Goal: Task Accomplishment & Management: Manage account settings

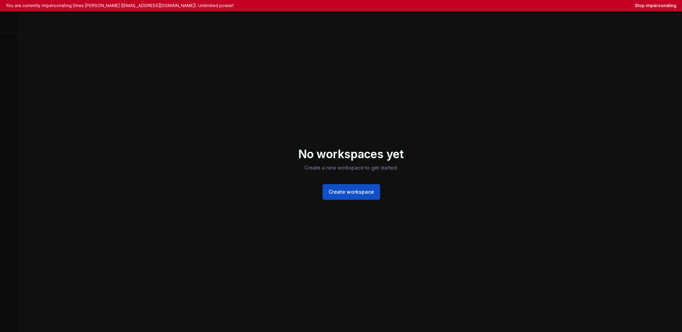
click at [11, 25] on div at bounding box center [10, 24] width 20 height 18
drag, startPoint x: 9, startPoint y: 26, endPoint x: 9, endPoint y: 22, distance: 3.9
click at [9, 26] on div at bounding box center [10, 24] width 20 height 18
click at [9, 20] on div at bounding box center [10, 24] width 20 height 18
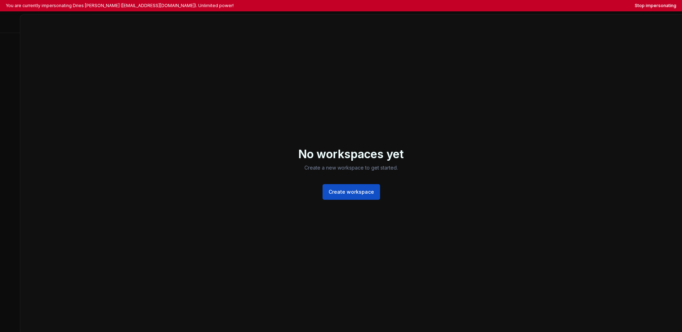
click at [6, 21] on div at bounding box center [10, 24] width 20 height 18
click at [11, 27] on div at bounding box center [10, 24] width 20 height 18
click at [9, 24] on div at bounding box center [10, 24] width 20 height 18
click at [9, 22] on div at bounding box center [10, 24] width 20 height 18
click at [9, 21] on div at bounding box center [10, 24] width 20 height 18
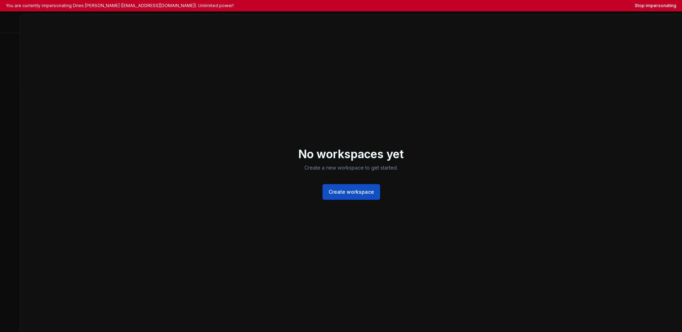
click at [9, 22] on div at bounding box center [10, 24] width 20 height 18
click at [10, 23] on div at bounding box center [10, 24] width 20 height 18
click at [11, 25] on div at bounding box center [10, 24] width 20 height 18
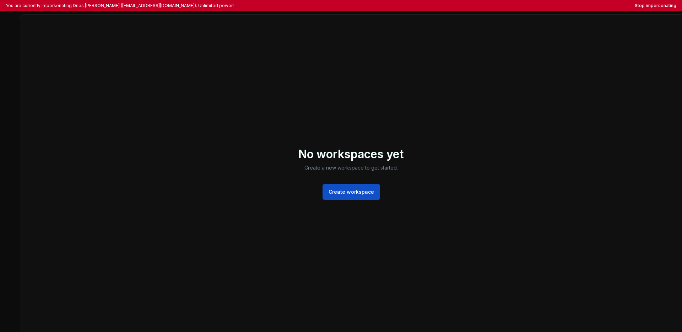
click at [11, 23] on div at bounding box center [10, 24] width 20 height 18
click at [10, 23] on div at bounding box center [10, 24] width 20 height 18
click at [10, 24] on div at bounding box center [10, 24] width 20 height 18
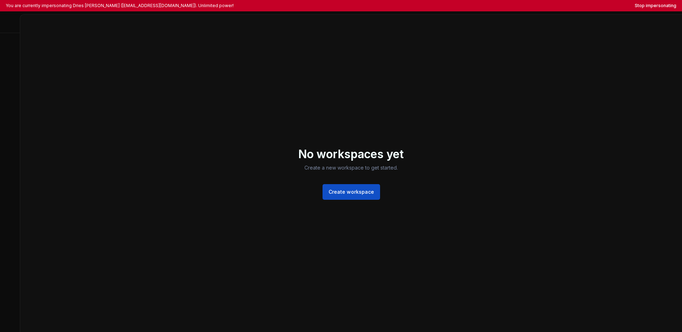
click at [10, 24] on div at bounding box center [10, 24] width 20 height 18
click at [305, 118] on div "No workspaces yet Create a new workspace to get started. Create workspace" at bounding box center [351, 173] width 662 height 317
click at [11, 24] on div at bounding box center [10, 24] width 20 height 18
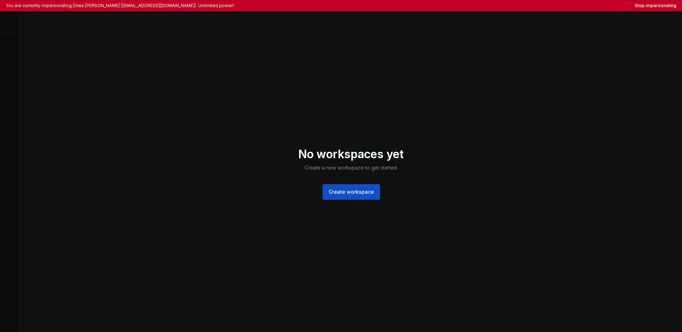
click at [8, 26] on div at bounding box center [10, 24] width 20 height 18
click at [6, 25] on div at bounding box center [10, 24] width 20 height 18
click at [8, 19] on div at bounding box center [10, 24] width 20 height 18
drag, startPoint x: 10, startPoint y: 19, endPoint x: 13, endPoint y: 25, distance: 6.8
click at [12, 21] on div at bounding box center [10, 24] width 20 height 18
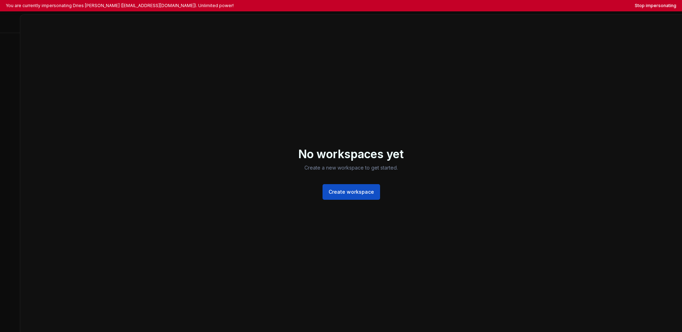
click at [13, 25] on div at bounding box center [10, 24] width 20 height 18
click at [145, 44] on div "No workspaces yet Create a new workspace to get started. Create workspace" at bounding box center [351, 173] width 662 height 317
click at [506, 7] on button "Stop impersonating" at bounding box center [656, 6] width 42 height 6
click at [5, 20] on div at bounding box center [10, 24] width 20 height 18
click at [13, 22] on div at bounding box center [10, 24] width 20 height 18
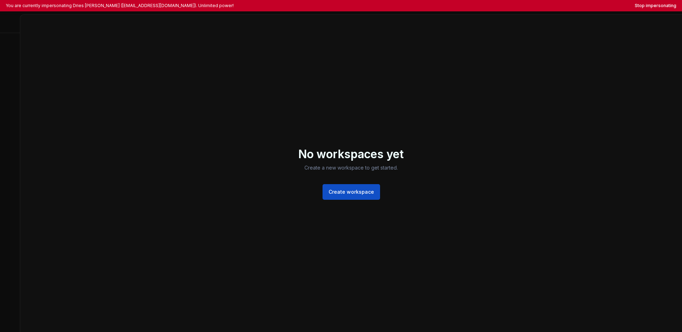
click at [13, 22] on div at bounding box center [10, 24] width 20 height 18
click at [34, 32] on div "No workspaces yet Create a new workspace to get started. Create workspace" at bounding box center [351, 173] width 662 height 317
click at [9, 27] on div at bounding box center [10, 24] width 20 height 18
click at [9, 26] on div at bounding box center [10, 24] width 20 height 18
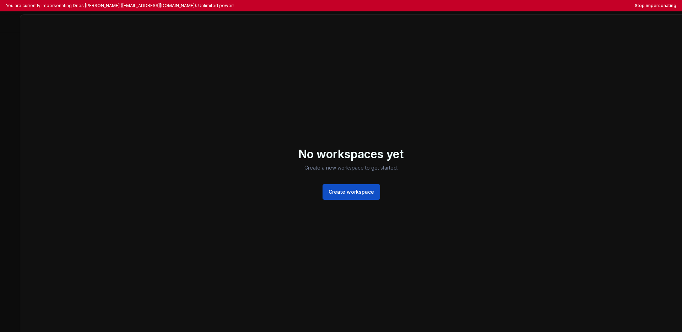
click at [9, 26] on div at bounding box center [10, 24] width 20 height 18
click at [10, 25] on div at bounding box center [10, 24] width 20 height 18
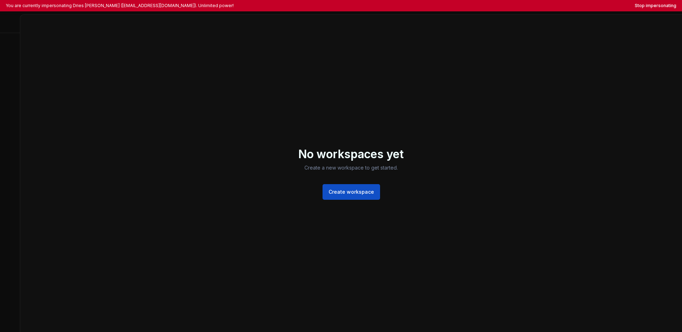
click at [10, 25] on div at bounding box center [10, 24] width 20 height 18
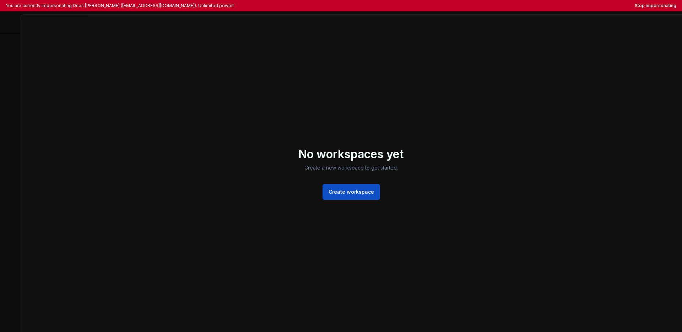
click at [10, 25] on div at bounding box center [10, 24] width 20 height 18
click at [11, 24] on div at bounding box center [10, 24] width 20 height 18
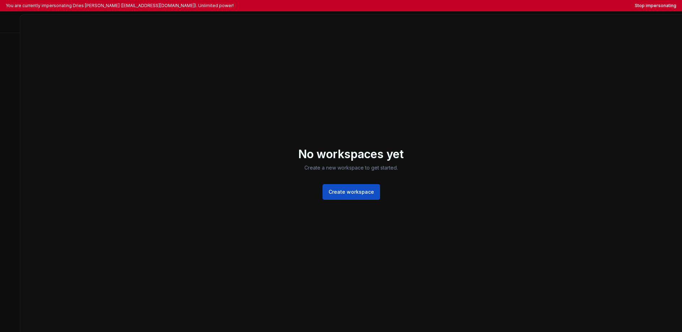
click at [11, 24] on div at bounding box center [10, 24] width 20 height 18
drag, startPoint x: 12, startPoint y: 33, endPoint x: 11, endPoint y: 37, distance: 4.6
click at [12, 33] on div at bounding box center [10, 24] width 20 height 18
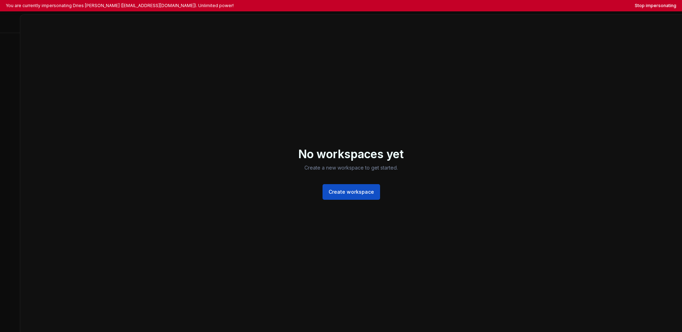
click at [11, 38] on div at bounding box center [10, 173] width 20 height 318
click at [9, 24] on div at bounding box center [10, 173] width 20 height 318
click at [8, 22] on div at bounding box center [10, 24] width 20 height 18
click at [5, 19] on div at bounding box center [10, 24] width 20 height 18
drag, startPoint x: 3, startPoint y: 15, endPoint x: 14, endPoint y: 28, distance: 16.9
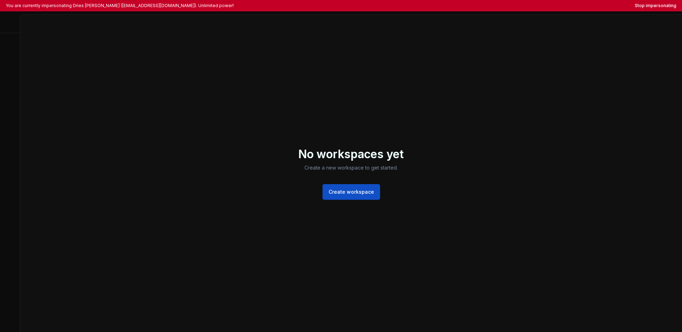
click at [14, 28] on div at bounding box center [10, 24] width 20 height 18
click at [15, 29] on div at bounding box center [10, 24] width 20 height 18
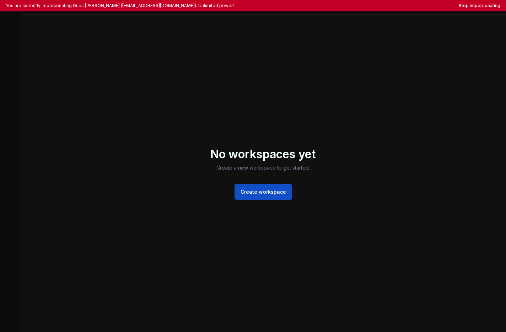
click at [286, 99] on div "No workspaces yet Create a new workspace to get started. Create workspace" at bounding box center [263, 173] width 486 height 317
click at [5, 22] on div at bounding box center [10, 24] width 20 height 18
click at [7, 23] on div at bounding box center [10, 24] width 20 height 18
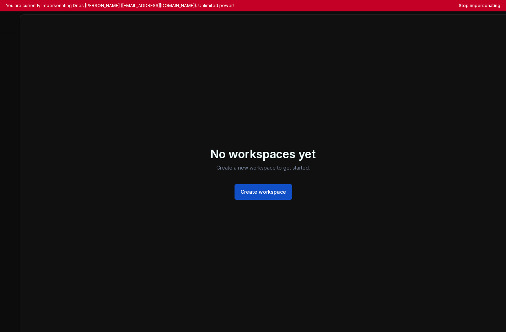
click at [7, 23] on div at bounding box center [10, 24] width 20 height 18
click at [17, 26] on div at bounding box center [10, 24] width 20 height 18
click at [10, 23] on div at bounding box center [10, 24] width 20 height 18
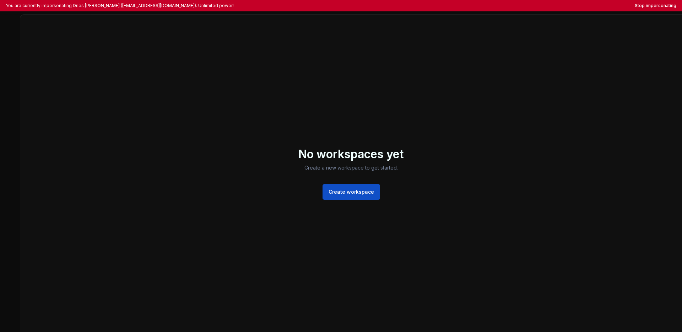
click at [431, 103] on div "No workspaces yet Create a new workspace to get started. Create workspace" at bounding box center [351, 173] width 662 height 317
click at [9, 20] on div at bounding box center [10, 24] width 20 height 18
click at [9, 25] on div at bounding box center [10, 24] width 20 height 18
drag, startPoint x: 10, startPoint y: 26, endPoint x: 15, endPoint y: 28, distance: 5.4
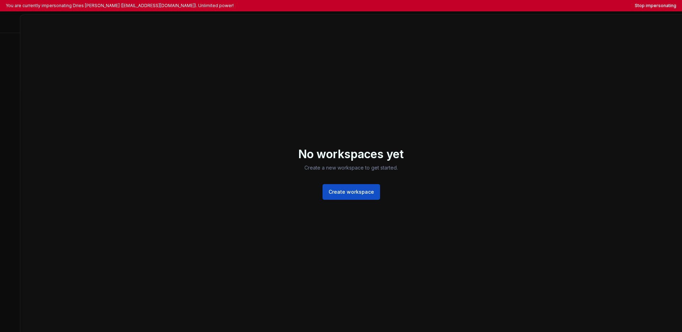
click at [15, 28] on div at bounding box center [10, 24] width 20 height 18
drag, startPoint x: 15, startPoint y: 28, endPoint x: 3, endPoint y: 18, distance: 15.3
click at [3, 18] on div at bounding box center [10, 24] width 20 height 18
click at [9, 24] on div at bounding box center [10, 24] width 20 height 18
click at [10, 24] on div at bounding box center [10, 24] width 20 height 18
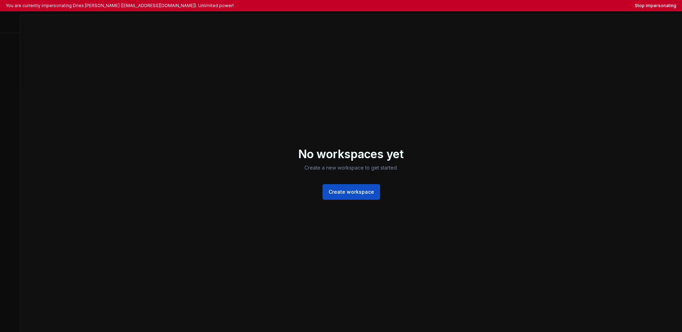
click at [10, 24] on div at bounding box center [10, 24] width 20 height 18
click at [225, 43] on div "No workspaces yet Create a new workspace to get started. Create workspace" at bounding box center [351, 173] width 662 height 317
click at [227, 46] on div "No workspaces yet Create a new workspace to get started. Create workspace" at bounding box center [351, 173] width 662 height 317
click at [6, 22] on div at bounding box center [10, 24] width 20 height 18
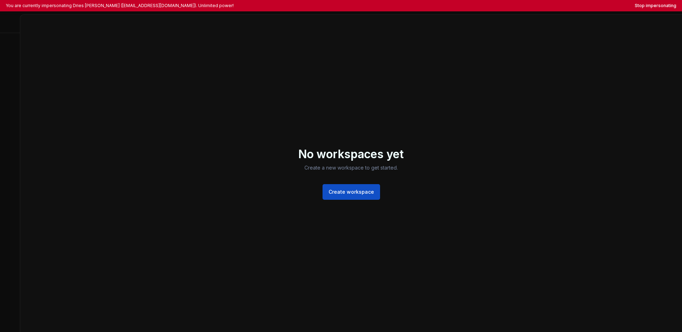
click at [6, 22] on div at bounding box center [10, 24] width 20 height 18
click at [7, 22] on div at bounding box center [10, 24] width 20 height 18
click at [195, 63] on div "No workspaces yet Create a new workspace to get started. Create workspace" at bounding box center [351, 173] width 662 height 317
drag, startPoint x: 9, startPoint y: 25, endPoint x: 11, endPoint y: 22, distance: 4.0
click at [9, 25] on div at bounding box center [10, 24] width 20 height 18
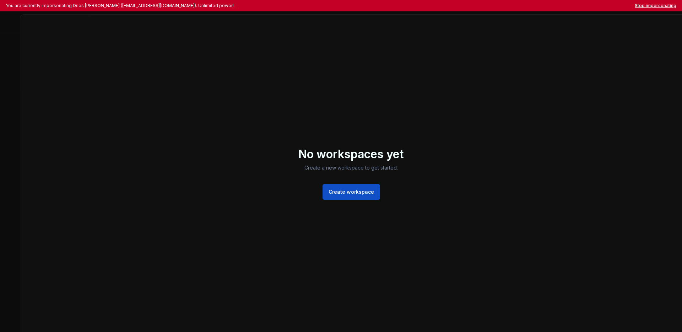
click at [649, 8] on button "Stop impersonating" at bounding box center [656, 6] width 42 height 6
click at [506, 8] on button "Stop impersonating" at bounding box center [656, 6] width 42 height 6
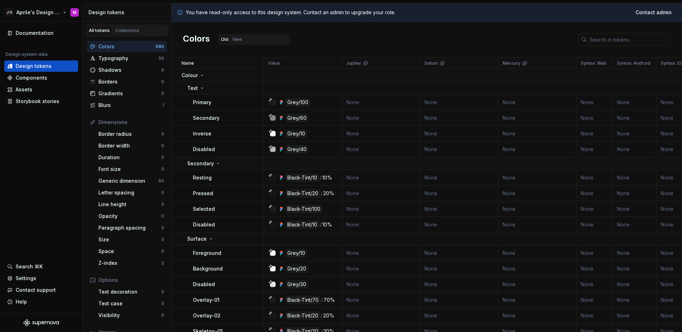
click at [36, 11] on html "🚀S Aprile's Design System M Documentation Design system data Design tokens Comp…" at bounding box center [341, 166] width 682 height 332
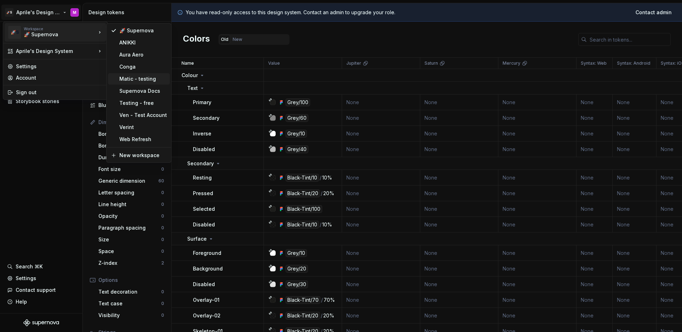
click at [123, 78] on div "Matic - testing" at bounding box center [143, 78] width 48 height 7
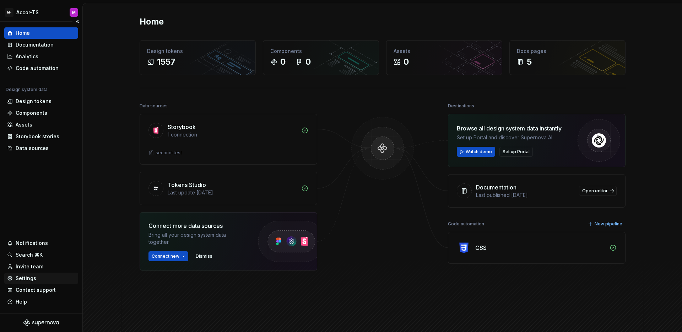
click at [31, 277] on div "Settings" at bounding box center [26, 278] width 21 height 7
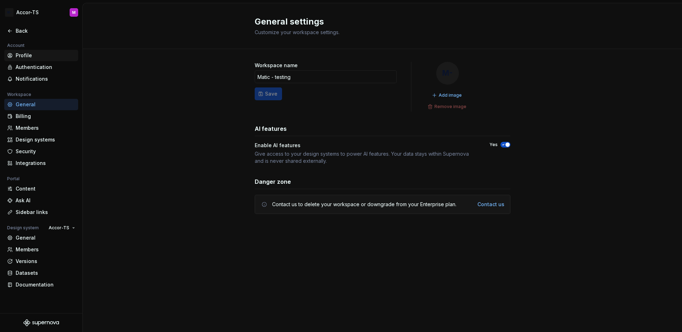
click at [32, 57] on div "Profile" at bounding box center [46, 55] width 60 height 7
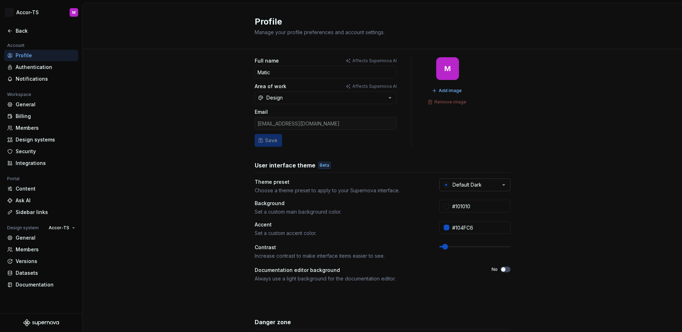
scroll to position [9, 0]
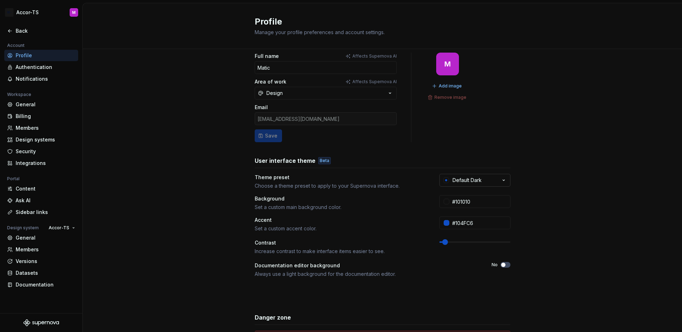
click at [471, 180] on div "Default Dark" at bounding box center [467, 180] width 29 height 7
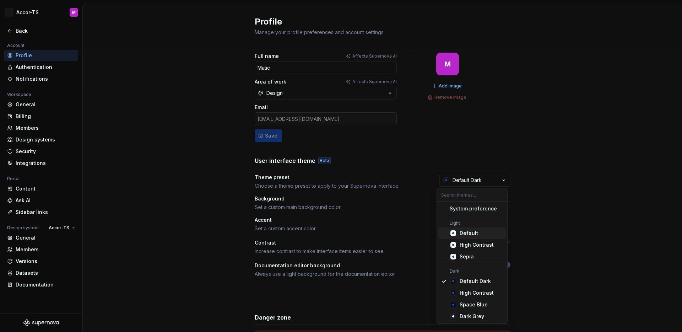
click at [475, 234] on div "Default" at bounding box center [469, 233] width 18 height 7
type input "#FBFCFE"
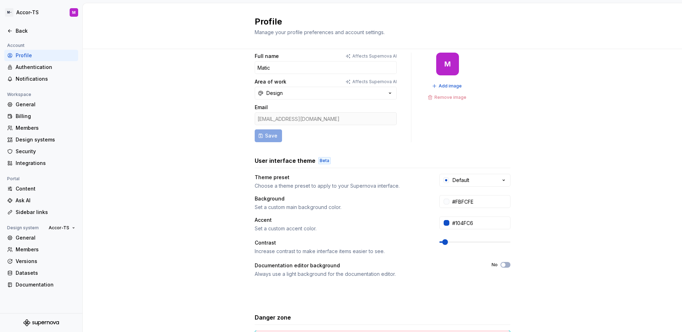
click at [558, 178] on div "Full name Affects Supernova AI Matic Area of work Affects Supernova AI Design E…" at bounding box center [383, 219] width 600 height 358
click at [218, 55] on div "Full name Affects Supernova AI Matic Area of work Affects Supernova AI Design E…" at bounding box center [383, 219] width 600 height 358
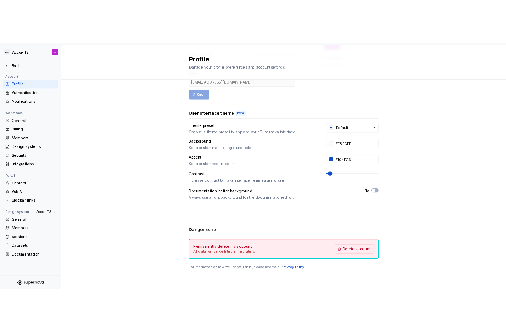
scroll to position [0, 0]
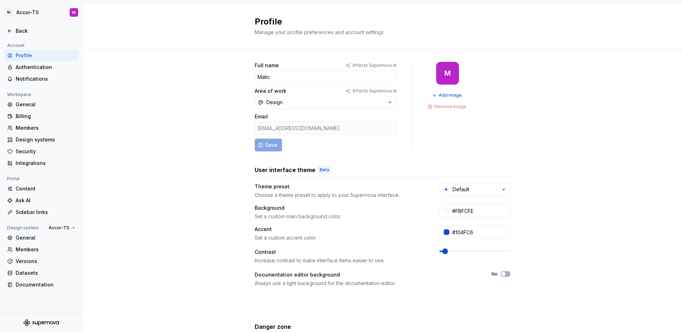
click at [176, 143] on div "Full name Affects Supernova AI Matic Area of work Affects Supernova AI Design E…" at bounding box center [383, 228] width 600 height 358
click at [27, 28] on div "Back" at bounding box center [46, 30] width 60 height 7
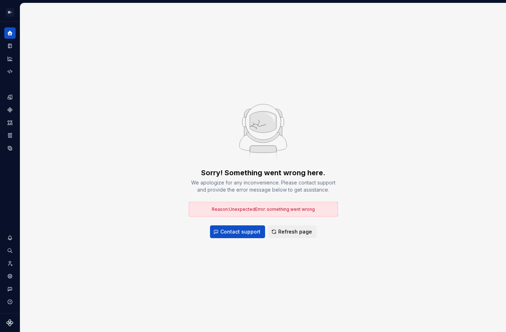
drag, startPoint x: 70, startPoint y: 60, endPoint x: 73, endPoint y: 57, distance: 4.1
click at [71, 59] on div "Sorry! Something went wrong here. We apologize for any inconvenience. Please co…" at bounding box center [263, 167] width 486 height 329
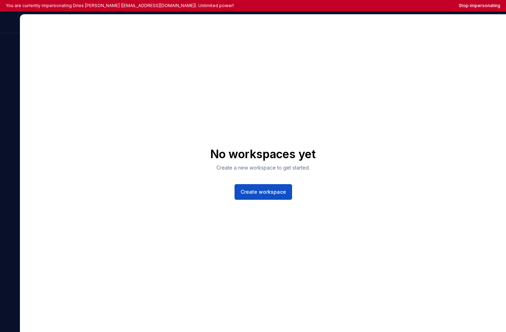
click at [9, 21] on div at bounding box center [10, 24] width 20 height 18
click at [11, 23] on div at bounding box center [10, 24] width 20 height 18
click at [11, 24] on div at bounding box center [10, 24] width 20 height 18
click at [11, 23] on div at bounding box center [10, 24] width 20 height 18
click at [12, 23] on div at bounding box center [10, 24] width 20 height 18
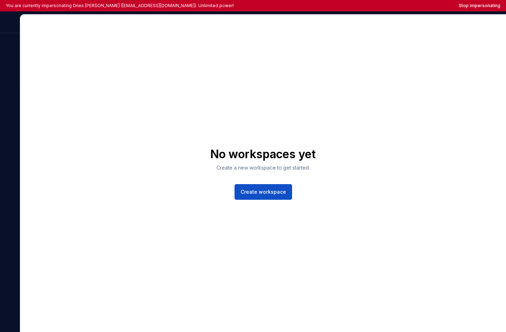
click at [14, 23] on div at bounding box center [10, 24] width 20 height 18
drag, startPoint x: 14, startPoint y: 23, endPoint x: 10, endPoint y: 25, distance: 4.3
click at [14, 23] on div at bounding box center [10, 24] width 20 height 18
drag, startPoint x: 8, startPoint y: 23, endPoint x: 17, endPoint y: 30, distance: 11.2
click at [18, 28] on div at bounding box center [10, 24] width 20 height 18
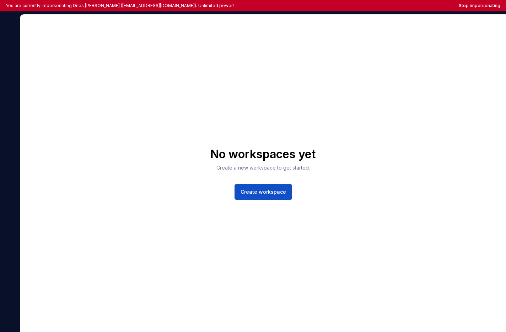
drag, startPoint x: 14, startPoint y: 33, endPoint x: 6, endPoint y: 28, distance: 9.1
click at [14, 33] on div at bounding box center [10, 173] width 20 height 318
drag, startPoint x: 2, startPoint y: 20, endPoint x: 21, endPoint y: 32, distance: 21.9
click at [21, 32] on div "No workspaces yet Create a new workspace to get started. Create workspace" at bounding box center [253, 171] width 506 height 321
click at [7, 29] on div at bounding box center [10, 24] width 20 height 18
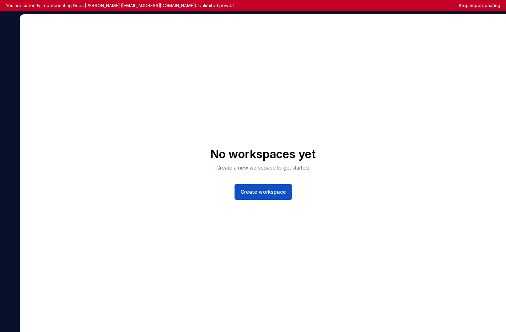
drag, startPoint x: 14, startPoint y: 26, endPoint x: 19, endPoint y: 30, distance: 6.9
click at [19, 30] on div at bounding box center [10, 24] width 20 height 18
click at [11, 28] on div at bounding box center [10, 24] width 20 height 18
drag, startPoint x: 3, startPoint y: 15, endPoint x: 15, endPoint y: 29, distance: 19.2
click at [17, 29] on div at bounding box center [10, 24] width 20 height 18
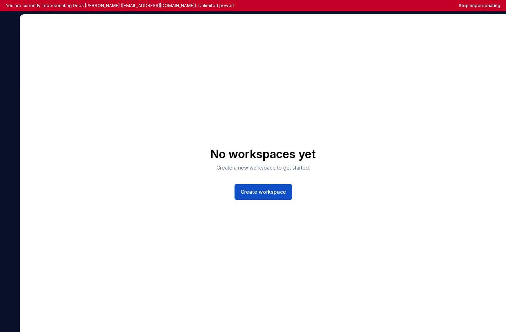
click at [14, 29] on div at bounding box center [10, 24] width 20 height 18
click at [5, 26] on div at bounding box center [10, 24] width 20 height 18
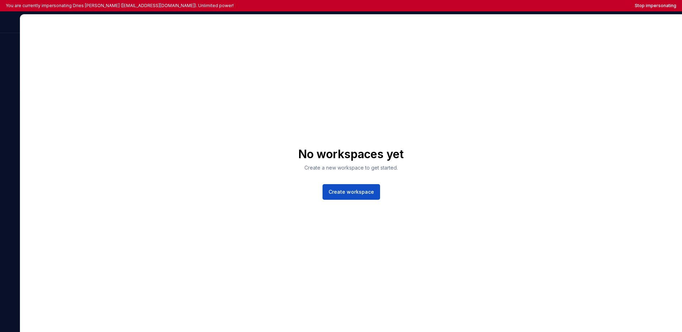
click at [322, 66] on div "No workspaces yet Create a new workspace to get started. Create workspace" at bounding box center [351, 173] width 662 height 317
click at [6, 25] on div at bounding box center [10, 24] width 20 height 18
click at [7, 23] on div at bounding box center [10, 24] width 20 height 18
click at [9, 20] on div at bounding box center [10, 24] width 20 height 18
click at [12, 21] on div at bounding box center [10, 24] width 20 height 18
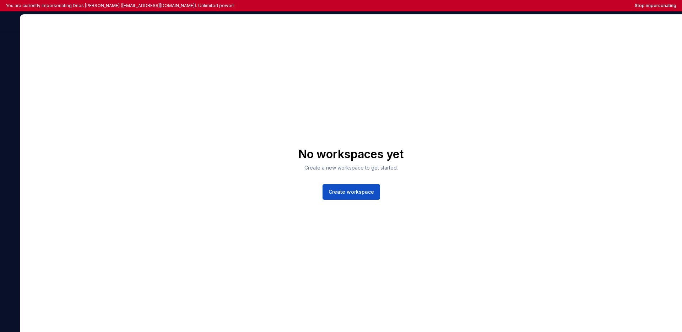
drag, startPoint x: 14, startPoint y: 23, endPoint x: 16, endPoint y: 26, distance: 3.8
click at [16, 26] on div at bounding box center [10, 24] width 20 height 18
click at [15, 28] on div at bounding box center [10, 24] width 20 height 18
click at [10, 22] on div at bounding box center [10, 24] width 20 height 18
click at [9, 22] on div at bounding box center [10, 24] width 20 height 18
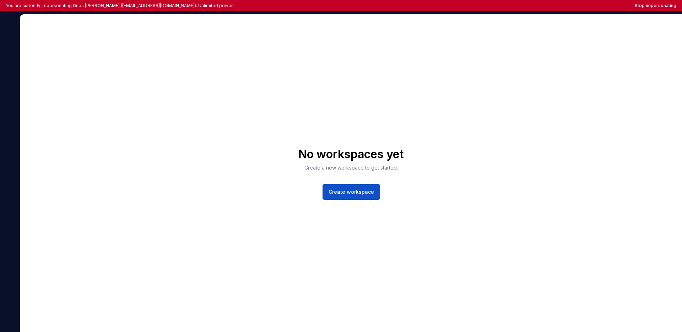
click at [10, 23] on div at bounding box center [10, 24] width 20 height 18
click at [11, 29] on div at bounding box center [10, 24] width 20 height 18
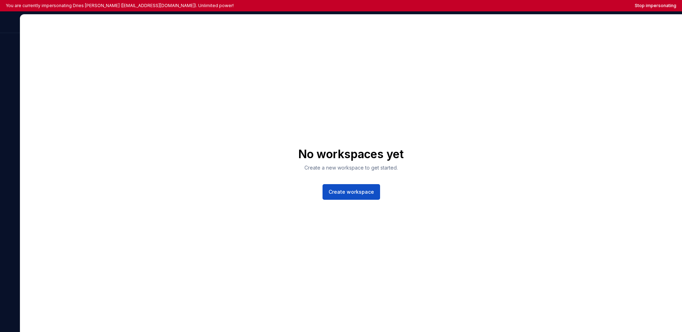
click at [11, 29] on div at bounding box center [10, 24] width 20 height 18
drag, startPoint x: 11, startPoint y: 28, endPoint x: 11, endPoint y: 23, distance: 4.7
click at [11, 27] on div at bounding box center [10, 24] width 20 height 18
click at [11, 23] on div at bounding box center [10, 24] width 20 height 18
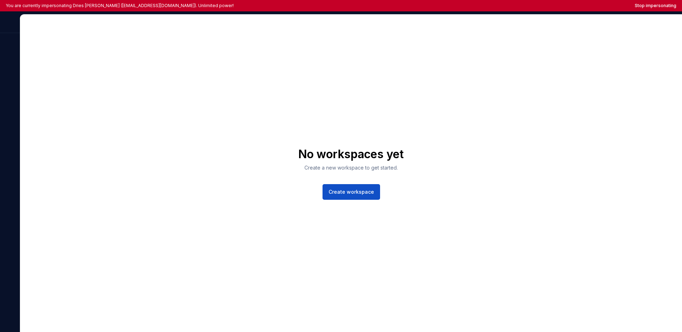
click at [11, 23] on div at bounding box center [10, 24] width 20 height 18
click at [8, 35] on div at bounding box center [10, 173] width 20 height 318
drag, startPoint x: 4, startPoint y: 18, endPoint x: 17, endPoint y: 30, distance: 18.6
click at [17, 30] on div at bounding box center [10, 24] width 20 height 18
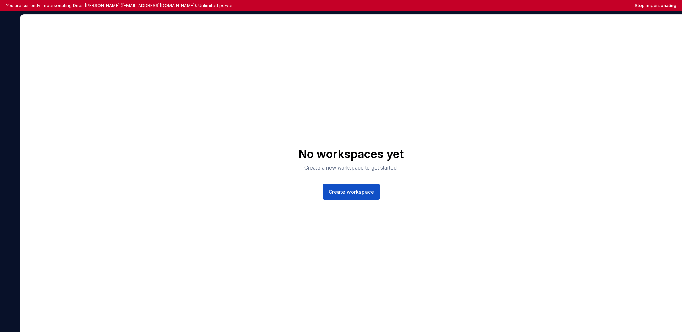
click at [16, 32] on div at bounding box center [10, 24] width 20 height 18
click at [112, 71] on div "No workspaces yet Create a new workspace to get started. Create workspace" at bounding box center [351, 173] width 662 height 317
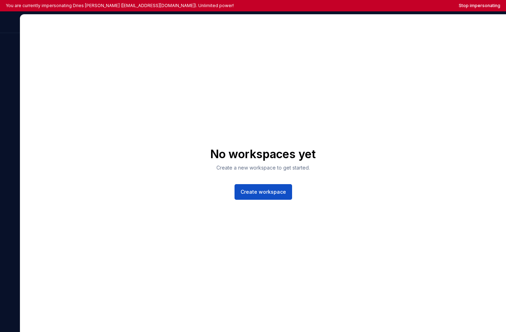
click at [10, 26] on div at bounding box center [10, 24] width 20 height 18
click at [10, 25] on div at bounding box center [10, 24] width 20 height 18
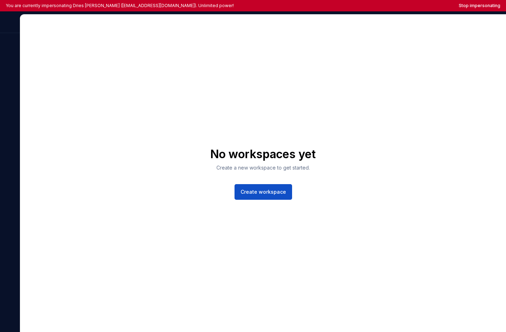
click at [10, 25] on div at bounding box center [10, 24] width 20 height 18
click at [10, 22] on div at bounding box center [10, 24] width 20 height 18
click at [10, 21] on div at bounding box center [10, 24] width 20 height 18
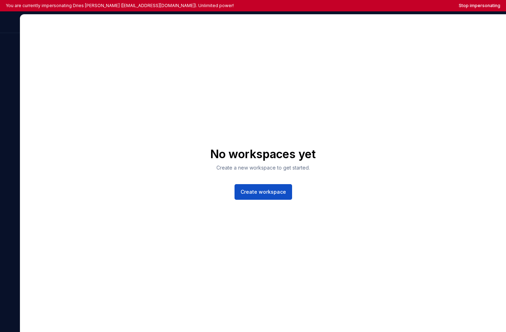
click at [10, 21] on div at bounding box center [10, 24] width 20 height 18
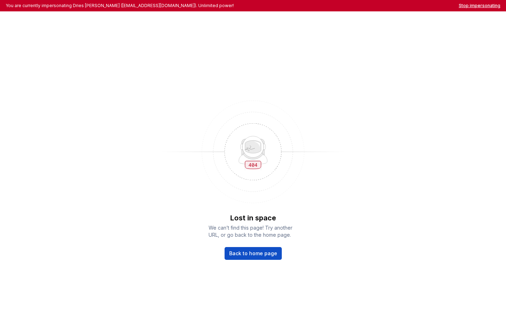
click at [473, 6] on button "Stop impersonating" at bounding box center [480, 6] width 42 height 6
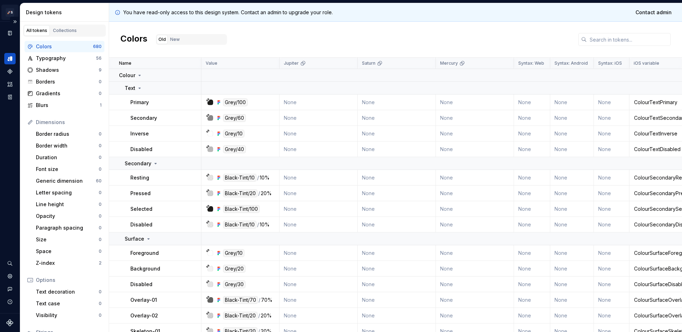
click at [14, 12] on html "🚀S Aprile's Design System M Design system data Design tokens All tokens Collect…" at bounding box center [341, 166] width 682 height 332
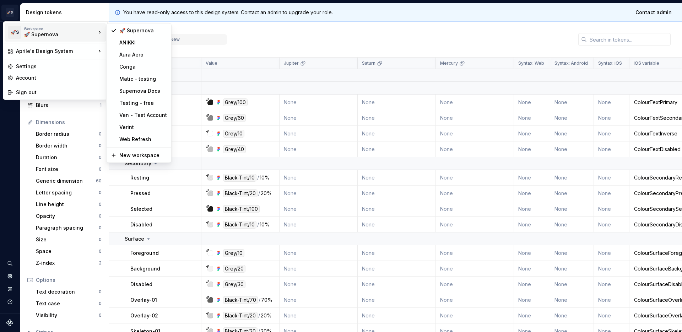
click at [35, 34] on div "🚀 Supernova" at bounding box center [54, 34] width 60 height 7
click at [129, 78] on div "Matic - testing" at bounding box center [143, 78] width 48 height 7
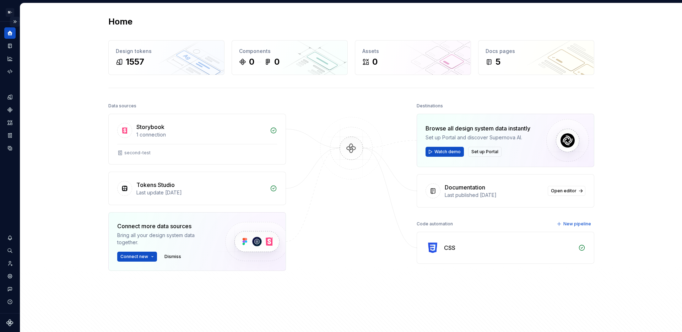
click at [18, 22] on button "Expand sidebar" at bounding box center [15, 22] width 10 height 10
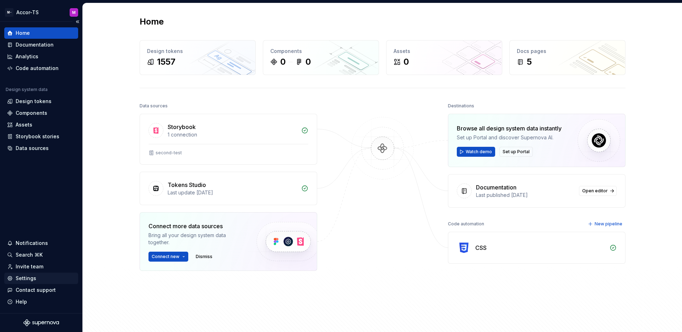
click at [34, 281] on div "Settings" at bounding box center [26, 278] width 21 height 7
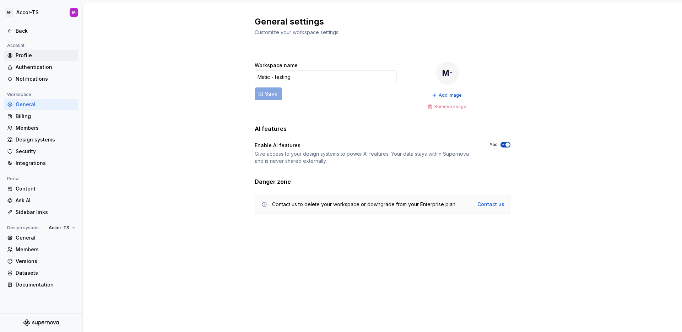
click at [45, 55] on div "Profile" at bounding box center [46, 55] width 60 height 7
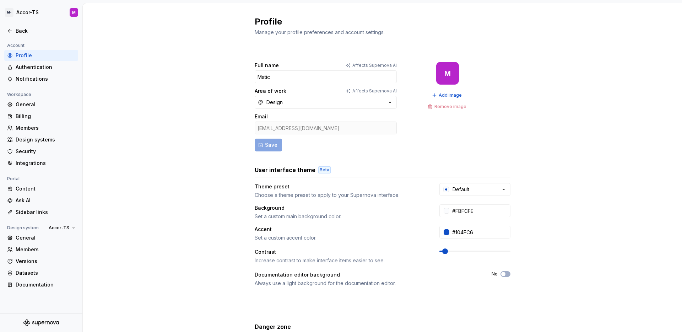
click at [107, 108] on div "Full name Affects Supernova AI Matic Area of work Affects Supernova AI Design E…" at bounding box center [383, 228] width 600 height 358
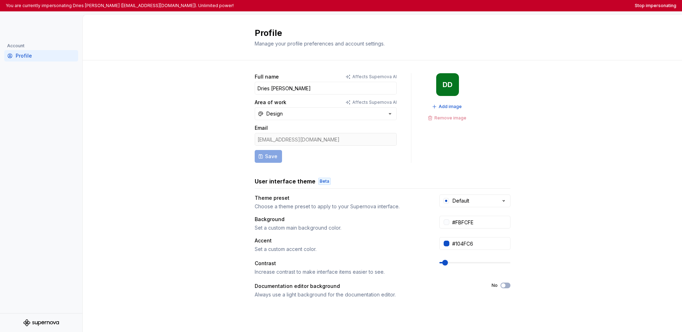
click at [27, 111] on div "Account Profile" at bounding box center [41, 178] width 82 height 272
click at [67, 100] on div "Account Profile" at bounding box center [41, 178] width 82 height 272
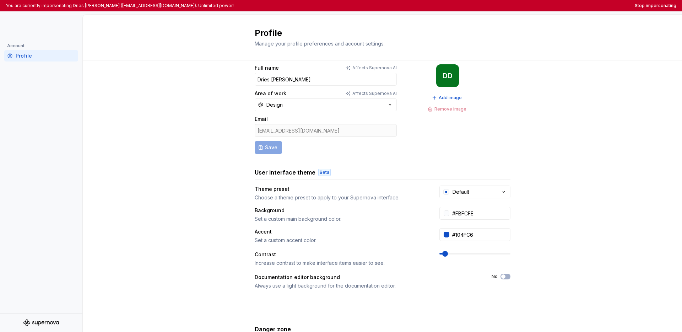
scroll to position [87, 0]
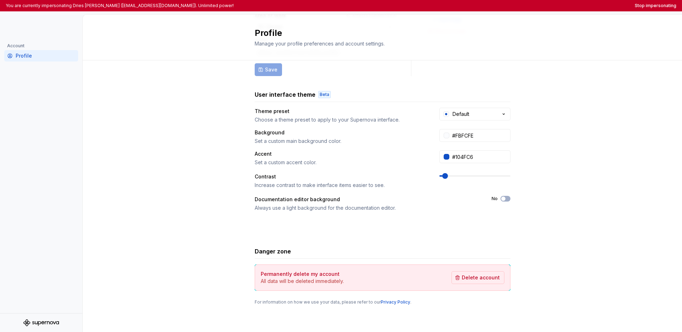
click at [49, 131] on div "Account Profile" at bounding box center [41, 178] width 82 height 272
click at [140, 93] on div "Full name Affects Supernova AI Dries [PERSON_NAME] Area of work Affects Superno…" at bounding box center [383, 153] width 600 height 358
click at [156, 220] on div "Full name Affects Supernova AI Dries [PERSON_NAME] Area of work Affects Superno…" at bounding box center [383, 153] width 600 height 358
click at [657, 7] on button "Stop impersonating" at bounding box center [656, 6] width 42 height 6
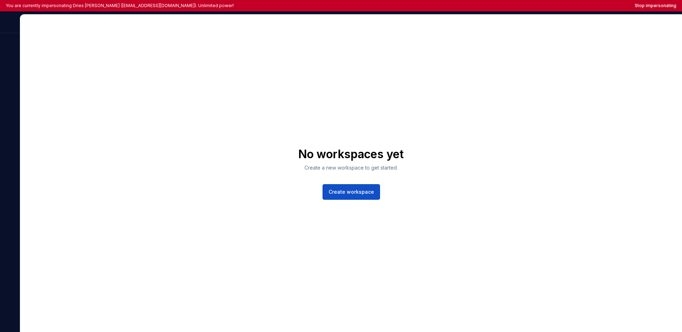
click at [20, 33] on div "No workspaces yet Create a new workspace to get started. Create workspace" at bounding box center [351, 173] width 662 height 317
click at [92, 75] on div "No workspaces yet Create a new workspace to get started. Create workspace" at bounding box center [351, 173] width 662 height 317
click at [209, 238] on div "No workspaces yet Create a new workspace to get started. Create workspace" at bounding box center [351, 173] width 662 height 317
click at [647, 5] on button "Stop impersonating" at bounding box center [656, 6] width 42 height 6
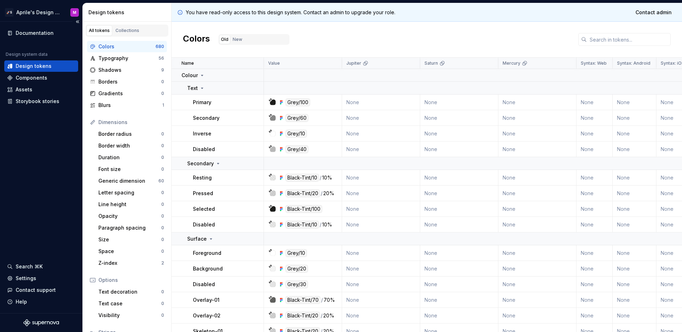
click at [17, 151] on div "Documentation Design system data Design tokens Components Assets Storybook stor…" at bounding box center [41, 167] width 82 height 291
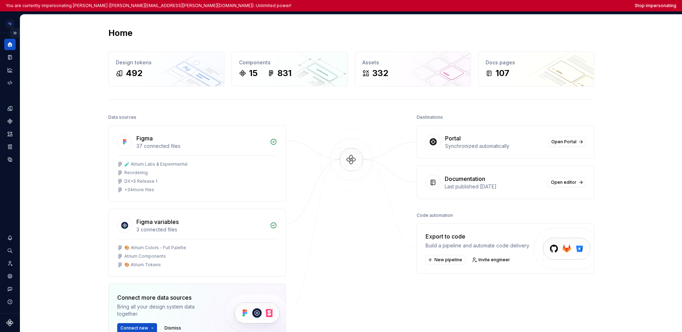
click at [16, 32] on button "Expand sidebar" at bounding box center [15, 33] width 10 height 10
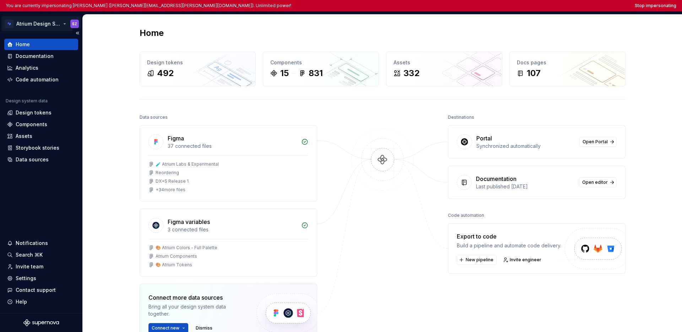
click at [20, 25] on html "You are currently impersonating [PERSON_NAME] ([PERSON_NAME][EMAIL_ADDRESS][PER…" at bounding box center [341, 166] width 682 height 332
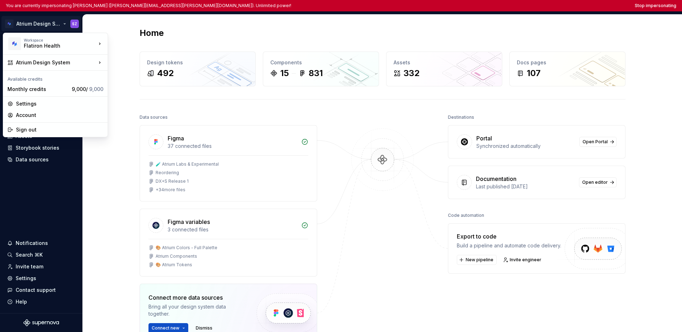
click at [36, 200] on html "You are currently impersonating [PERSON_NAME] ([PERSON_NAME][EMAIL_ADDRESS][PER…" at bounding box center [341, 166] width 682 height 332
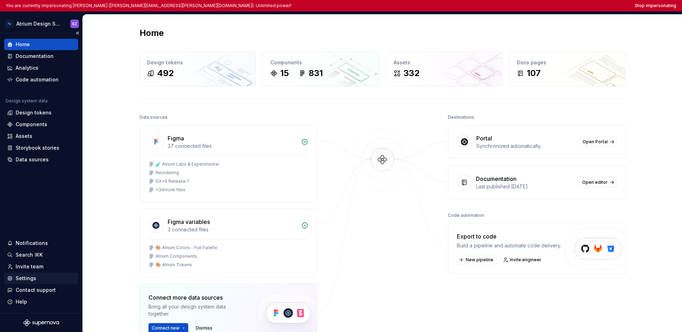
click at [29, 278] on div "Settings" at bounding box center [26, 278] width 21 height 7
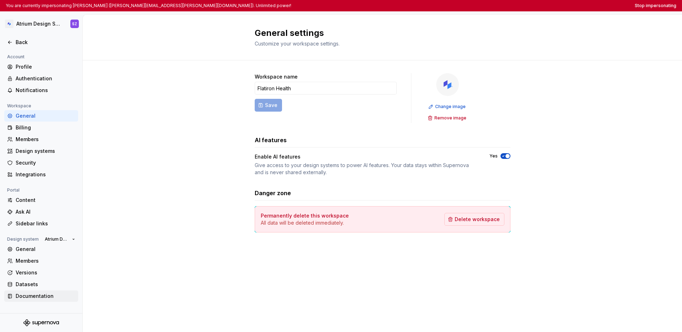
click at [25, 299] on div "Documentation" at bounding box center [46, 296] width 60 height 7
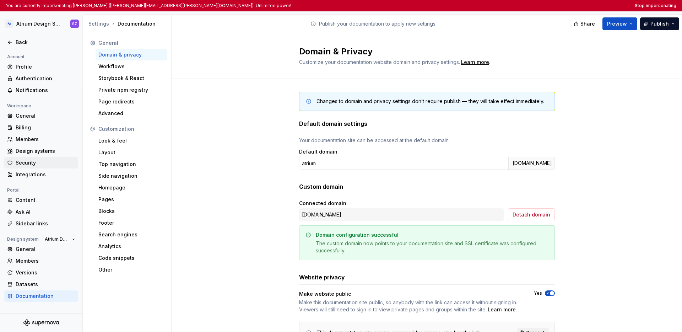
click at [32, 167] on div "Security" at bounding box center [41, 162] width 74 height 11
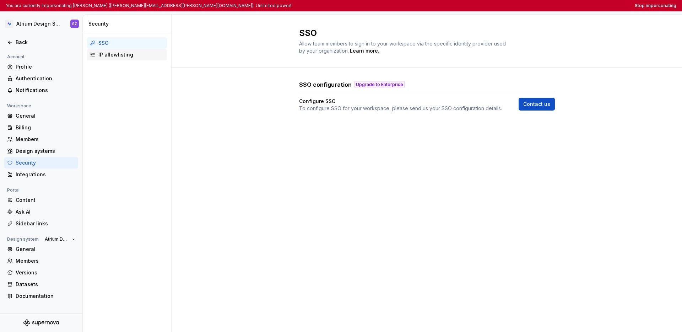
click at [118, 57] on div "IP allowlisting" at bounding box center [131, 54] width 66 height 7
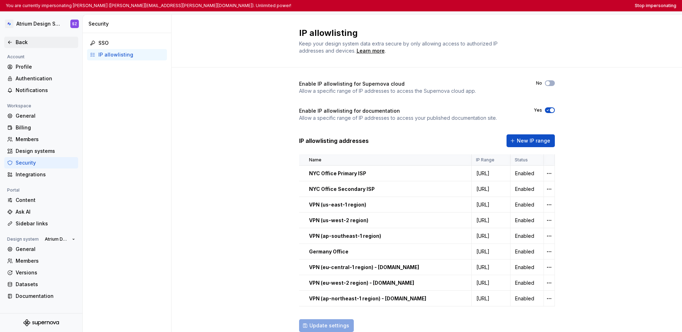
click at [9, 42] on icon at bounding box center [9, 42] width 3 height 3
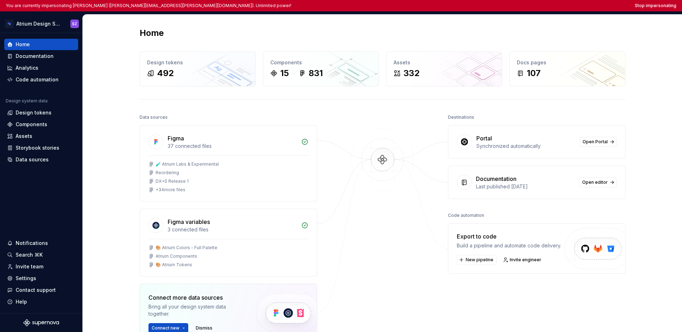
click at [323, 20] on div "Home Design tokens 492 Components 15 831 Assets 332 Docs pages 107 Data sources…" at bounding box center [383, 217] width 512 height 404
click at [31, 21] on html "You are currently impersonating [PERSON_NAME] ([PERSON_NAME][EMAIL_ADDRESS][PER…" at bounding box center [341, 166] width 682 height 332
click at [41, 172] on html "You are currently impersonating [PERSON_NAME] ([PERSON_NAME][EMAIL_ADDRESS][PER…" at bounding box center [341, 166] width 682 height 332
click at [43, 24] on html "You are currently impersonating [PERSON_NAME] ([PERSON_NAME][EMAIL_ADDRESS][PER…" at bounding box center [341, 166] width 682 height 332
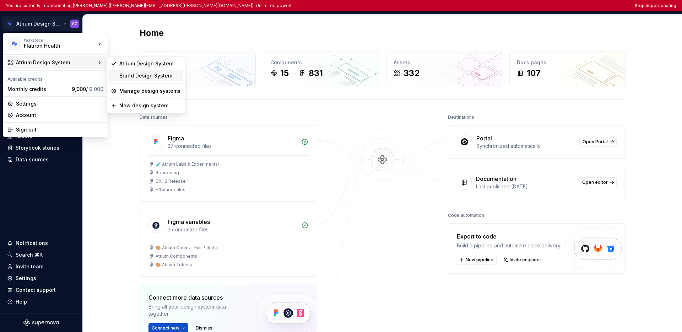
click at [128, 76] on div "Brand Design System" at bounding box center [149, 75] width 61 height 7
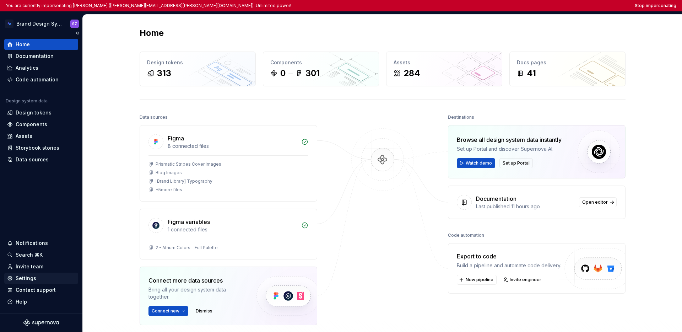
click at [32, 278] on div "Settings" at bounding box center [26, 278] width 21 height 7
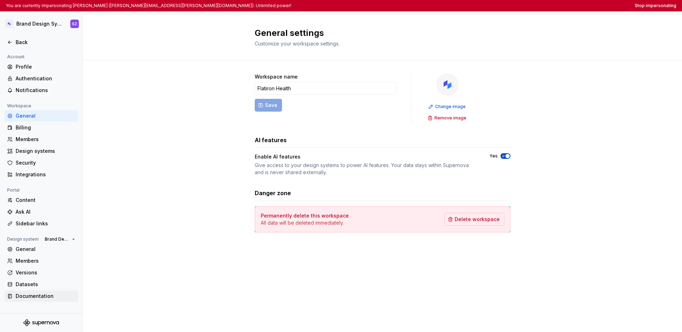
click at [32, 296] on div "Documentation" at bounding box center [46, 296] width 60 height 7
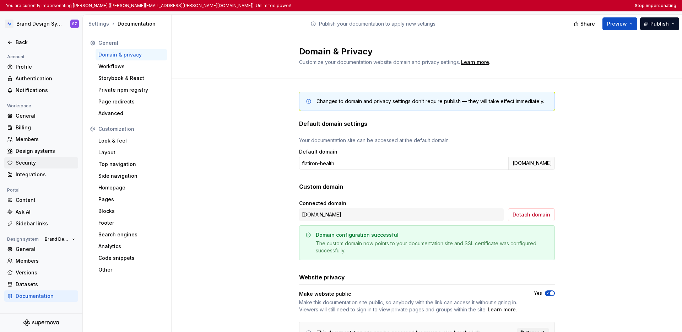
click at [37, 164] on div "Security" at bounding box center [46, 162] width 60 height 7
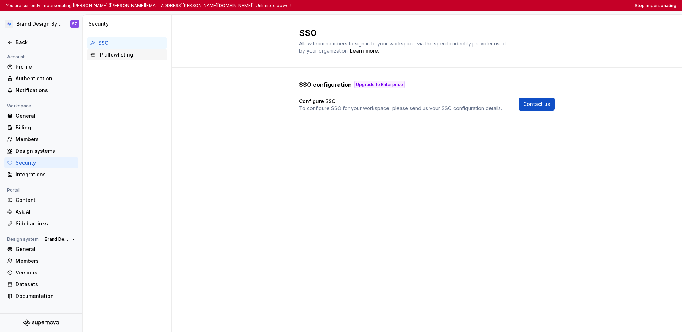
click at [120, 58] on div "IP allowlisting" at bounding box center [127, 54] width 80 height 11
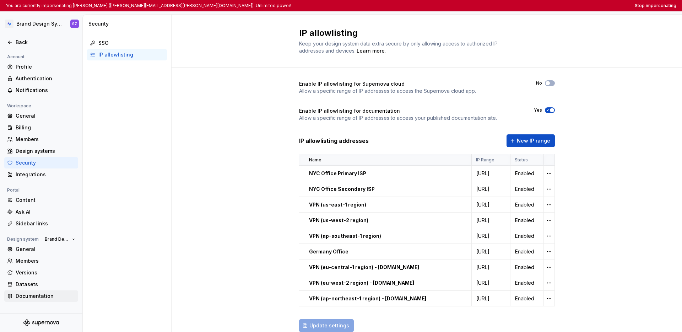
click at [29, 295] on div "Documentation" at bounding box center [46, 296] width 60 height 7
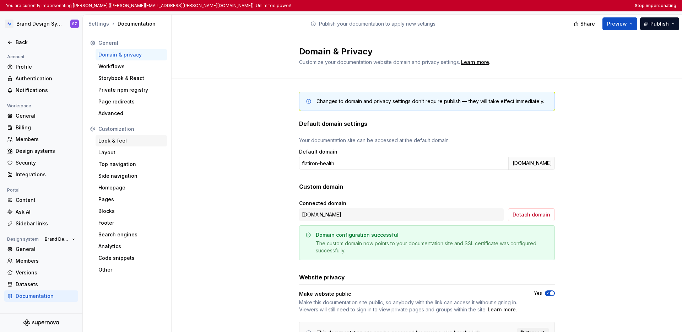
click at [128, 142] on div "Look & feel" at bounding box center [131, 140] width 66 height 7
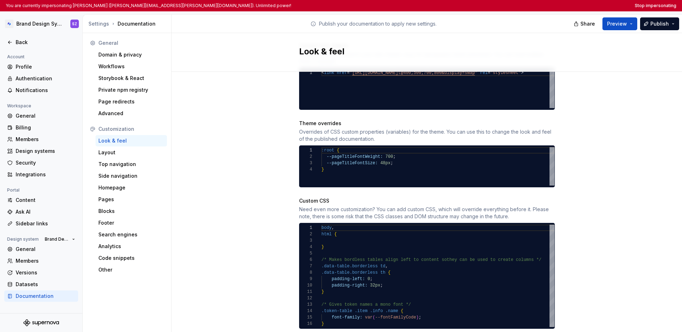
scroll to position [319, 0]
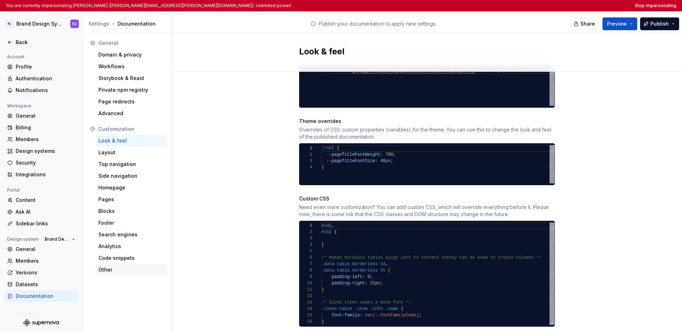
click at [117, 269] on div "Other" at bounding box center [131, 269] width 66 height 7
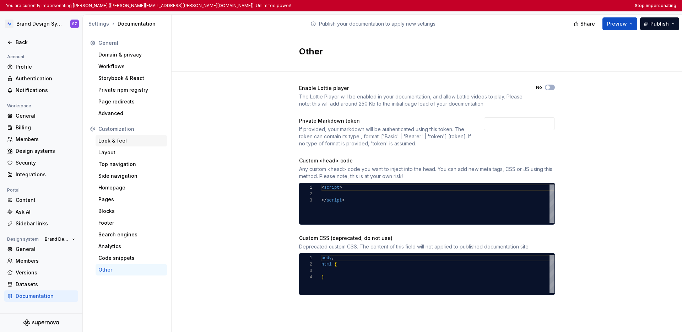
click at [134, 141] on div "Look & feel" at bounding box center [131, 140] width 66 height 7
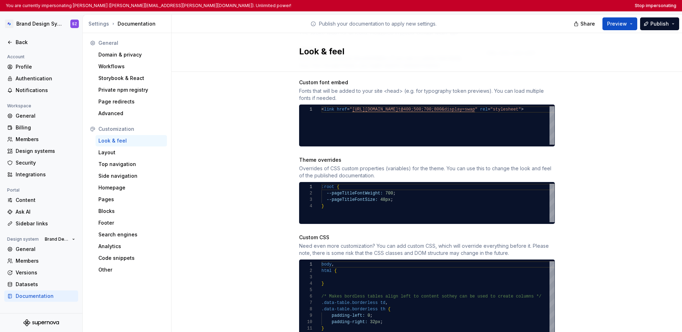
scroll to position [243, 0]
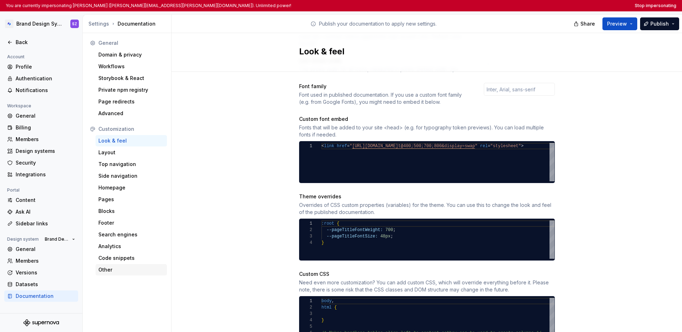
click at [110, 271] on div "Other" at bounding box center [131, 269] width 66 height 7
